Goal: Task Accomplishment & Management: Use online tool/utility

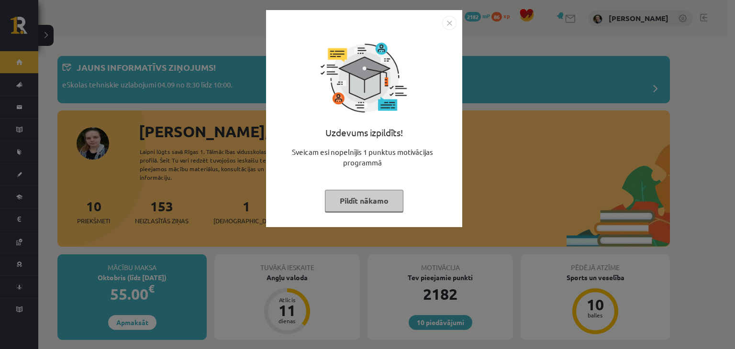
click at [378, 193] on button "Pildīt nākamo" at bounding box center [364, 201] width 78 height 22
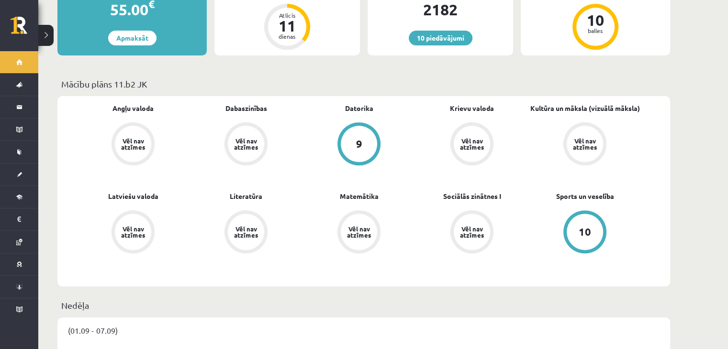
scroll to position [285, 0]
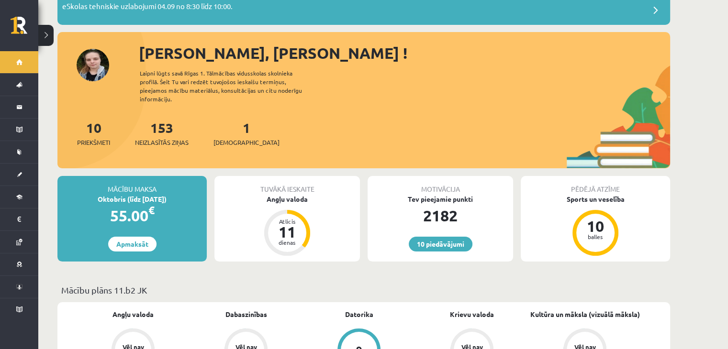
scroll to position [0, 0]
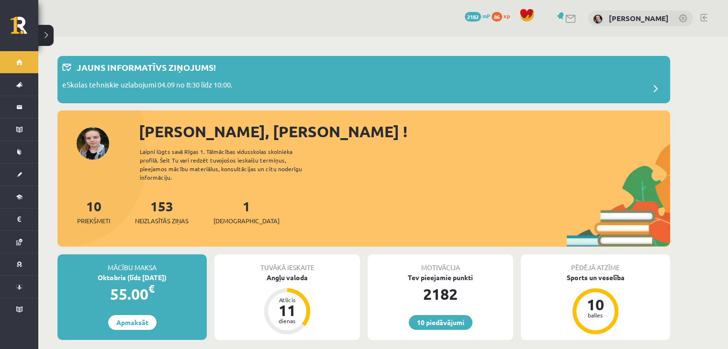
click at [503, 16] on span "xp" at bounding box center [506, 16] width 6 height 8
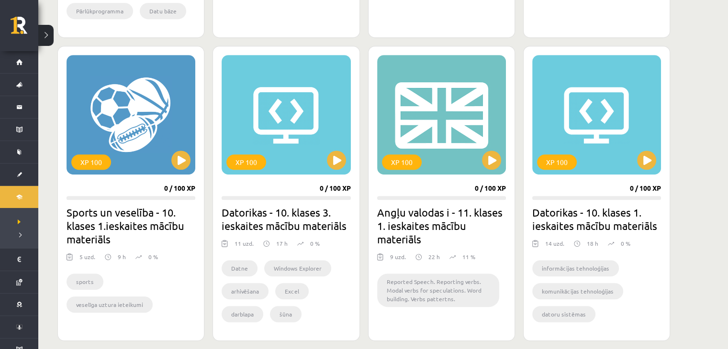
scroll to position [528, 0]
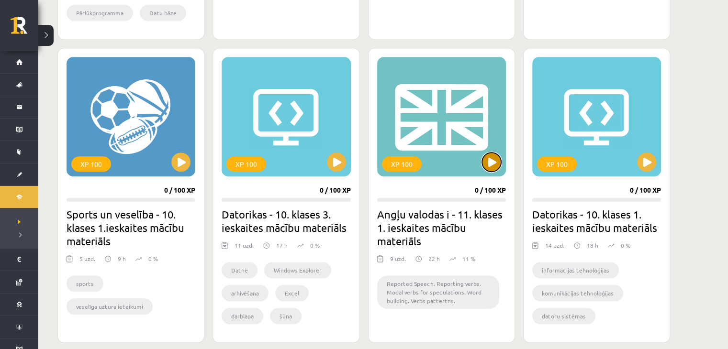
click at [487, 167] on button at bounding box center [491, 162] width 19 height 19
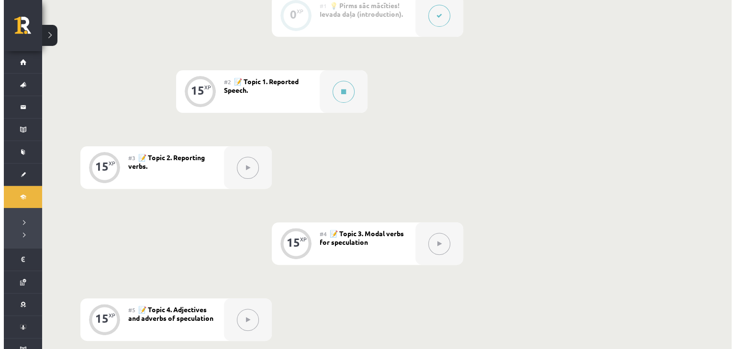
scroll to position [276, 0]
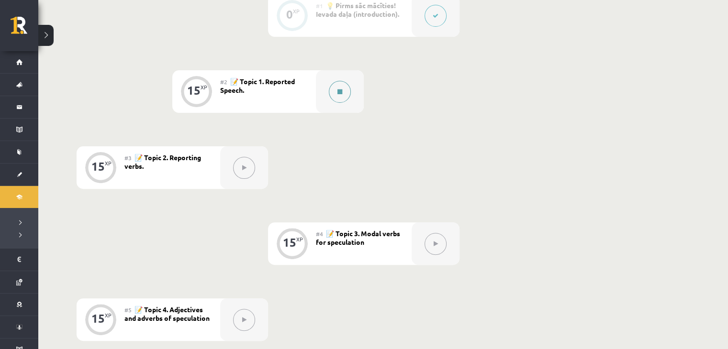
click at [341, 88] on button at bounding box center [340, 92] width 22 height 22
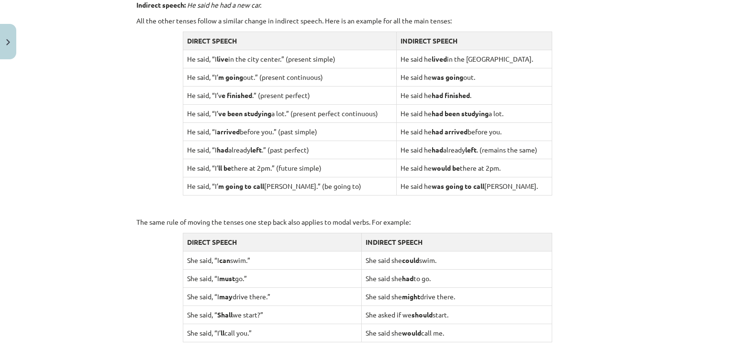
scroll to position [942, 0]
